Goal: Task Accomplishment & Management: Use online tool/utility

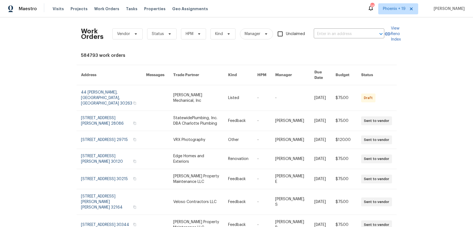
click at [339, 29] on div "Work Orders Vendor Status HPM Kind Manager Unclaimed ​" at bounding box center [232, 34] width 303 height 24
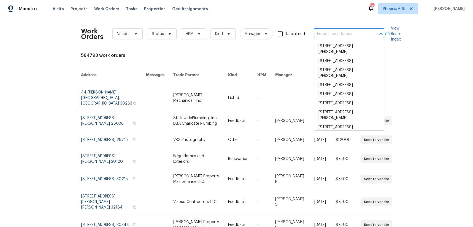
click at [333, 36] on input "text" at bounding box center [341, 34] width 55 height 9
paste input "[STREET_ADDRESS]"
type input "[STREET_ADDRESS]"
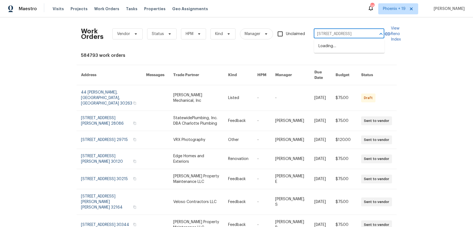
scroll to position [0, 10]
click at [333, 47] on li "[STREET_ADDRESS]" at bounding box center [349, 46] width 71 height 9
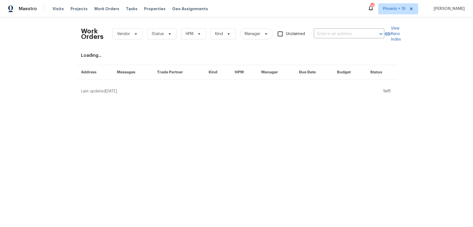
type input "[STREET_ADDRESS]"
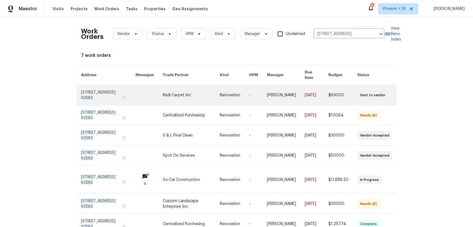
click at [193, 96] on link at bounding box center [191, 95] width 57 height 20
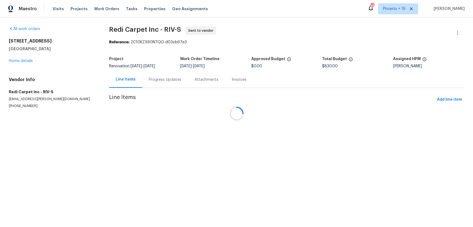
click at [25, 58] on div "[STREET_ADDRESS] Home details" at bounding box center [52, 50] width 87 height 25
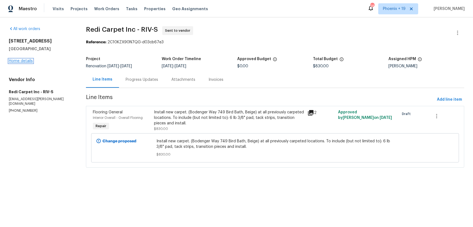
click at [26, 60] on link "Home details" at bounding box center [21, 61] width 24 height 4
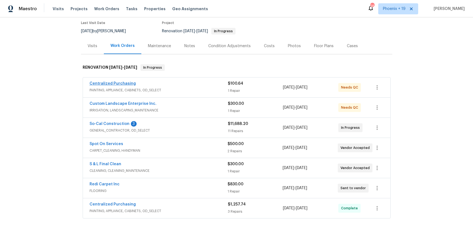
scroll to position [49, 0]
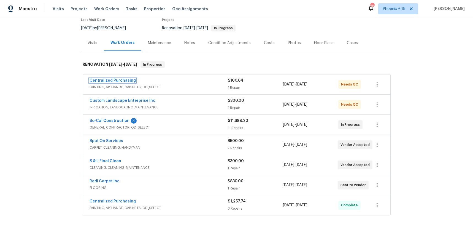
click at [117, 79] on link "Centralized Purchasing" at bounding box center [113, 81] width 46 height 4
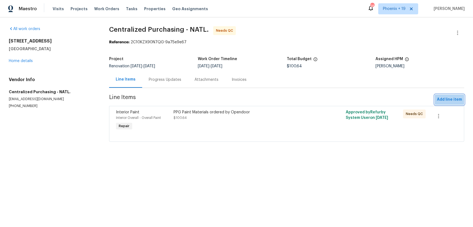
click at [452, 96] on button "Add line item" at bounding box center [449, 99] width 29 height 10
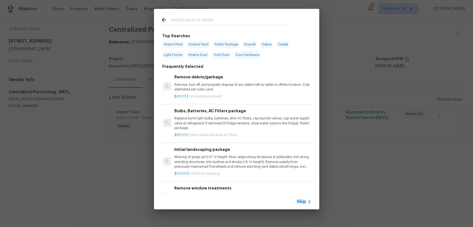
click at [209, 25] on div at bounding box center [224, 20] width 141 height 22
click at [210, 21] on input "text" at bounding box center [229, 21] width 117 height 8
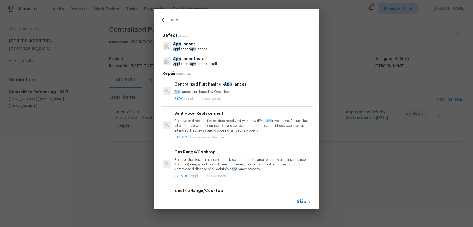
type input "app"
click at [247, 93] on p "App liances purchased by Opendoor" at bounding box center [242, 92] width 137 height 5
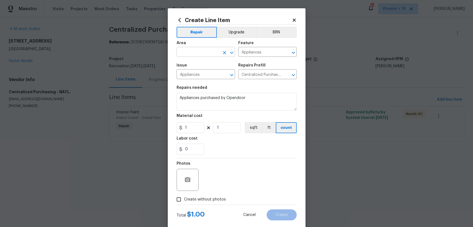
click at [202, 53] on input "text" at bounding box center [198, 52] width 43 height 9
drag, startPoint x: 192, startPoint y: 50, endPoint x: 172, endPoint y: 49, distance: 19.9
click at [172, 49] on div "Create Line Item Repair Upgrade BRN Area app ​ Feature Appliances ​ Issue Appli…" at bounding box center [237, 118] width 138 height 221
click at [183, 64] on li "Kitchen" at bounding box center [206, 64] width 58 height 9
type input "Kitchen"
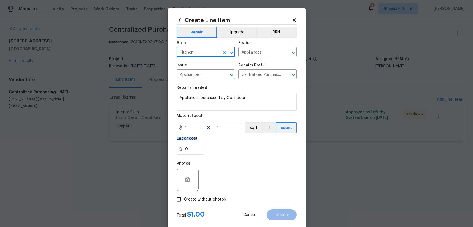
drag, startPoint x: 194, startPoint y: 137, endPoint x: 192, endPoint y: 133, distance: 4.6
click at [193, 134] on section "Repairs needed Appliances purchased by Opendoor Material cost 1 1 sqft ft count…" at bounding box center [237, 119] width 120 height 75
click at [193, 128] on input "1" at bounding box center [191, 127] width 28 height 11
drag, startPoint x: 195, startPoint y: 128, endPoint x: 171, endPoint y: 125, distance: 24.5
click at [171, 125] on div "Create Line Item Repair Upgrade BRN Area Kitchen ​ Feature Appliances ​ Issue A…" at bounding box center [237, 118] width 138 height 221
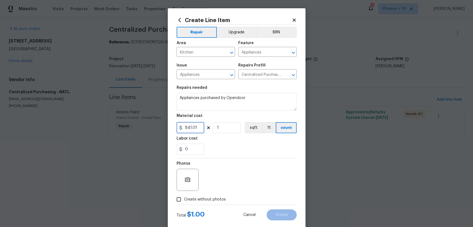
type input "841.01"
drag, startPoint x: 212, startPoint y: 199, endPoint x: 215, endPoint y: 194, distance: 5.3
click at [212, 199] on span "Create without photos" at bounding box center [205, 199] width 42 height 6
click at [184, 199] on input "Create without photos" at bounding box center [179, 199] width 10 height 10
checkbox input "true"
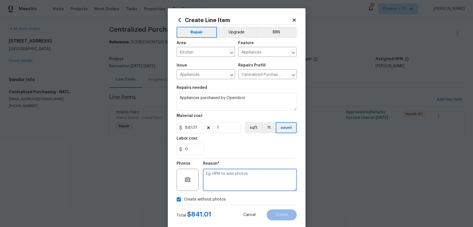
click at [222, 187] on textarea at bounding box center [250, 180] width 94 height 22
type textarea "NA"
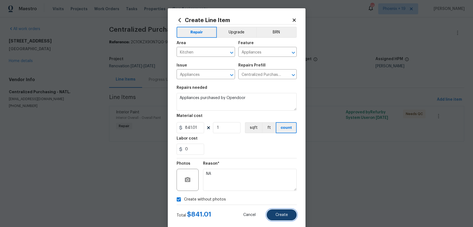
click at [283, 210] on button "Create" at bounding box center [282, 214] width 30 height 11
